Goal: Find specific page/section: Find specific page/section

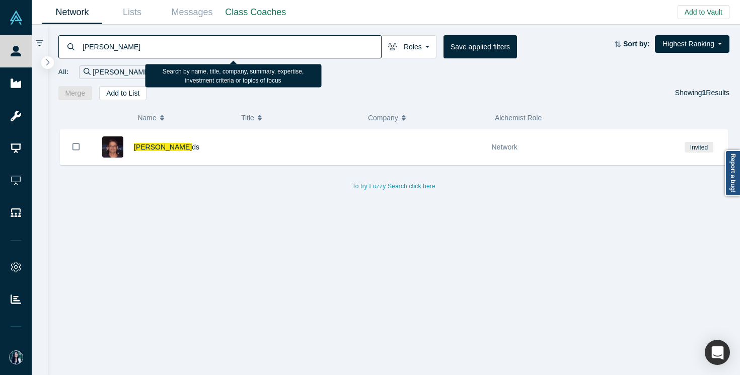
click at [246, 44] on input "[PERSON_NAME]" at bounding box center [232, 47] width 300 height 24
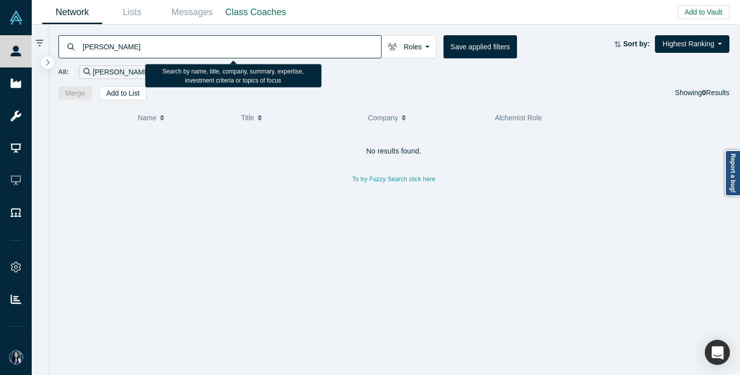
click at [255, 52] on input "[PERSON_NAME]" at bounding box center [232, 47] width 300 height 24
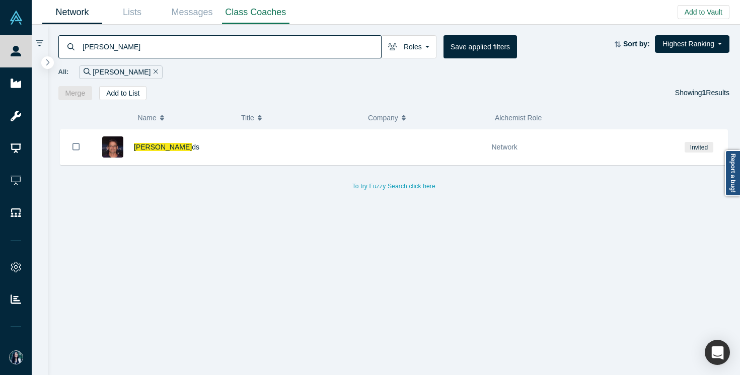
type input "[PERSON_NAME]"
